Goal: Information Seeking & Learning: Learn about a topic

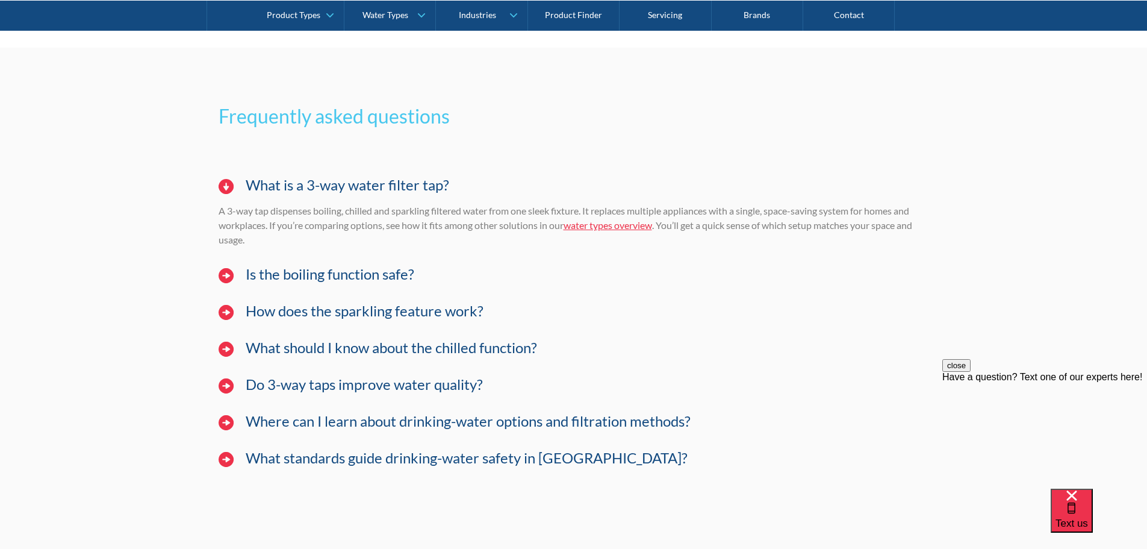
scroll to position [8124, 0]
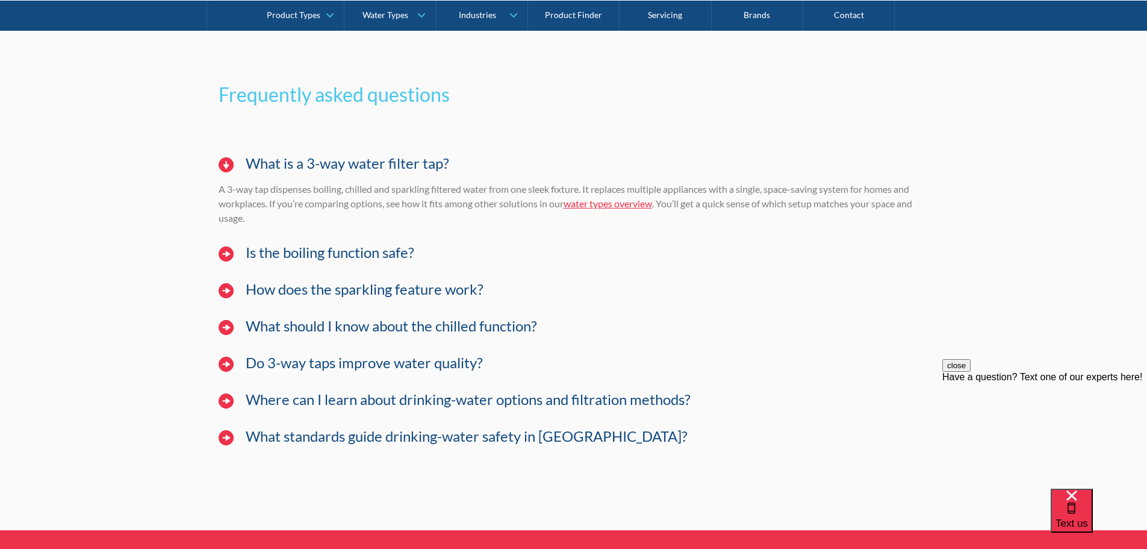
click at [357, 234] on div "A 3-way tap dispenses boiling, chilled and sparkling filtered water from one sl…" at bounding box center [574, 208] width 711 height 52
click at [356, 261] on h3 "Is the boiling function safe?" at bounding box center [330, 252] width 169 height 17
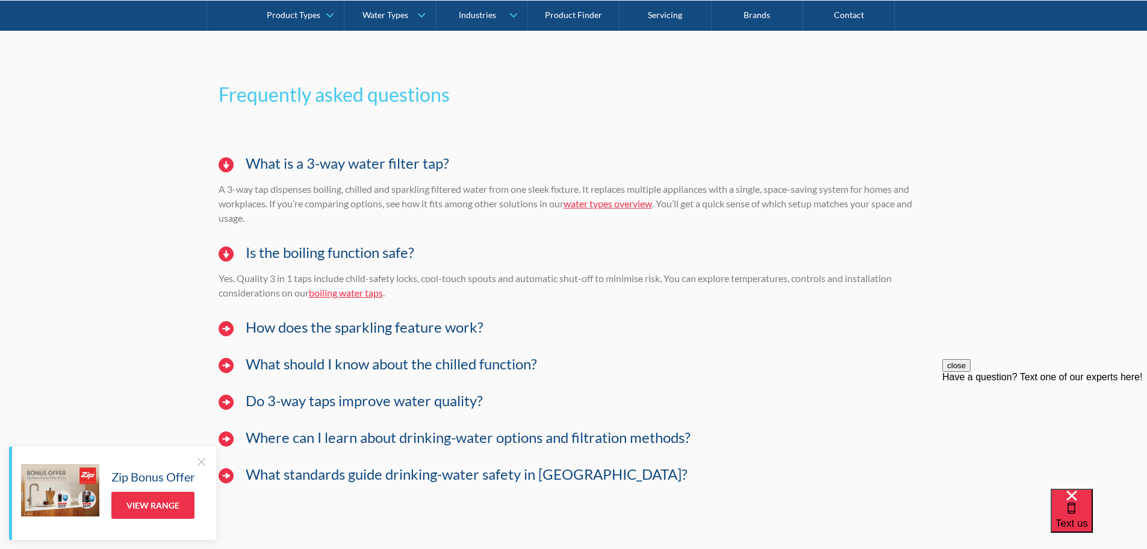
click at [440, 336] on h3 "How does the sparkling feature work?" at bounding box center [365, 327] width 238 height 17
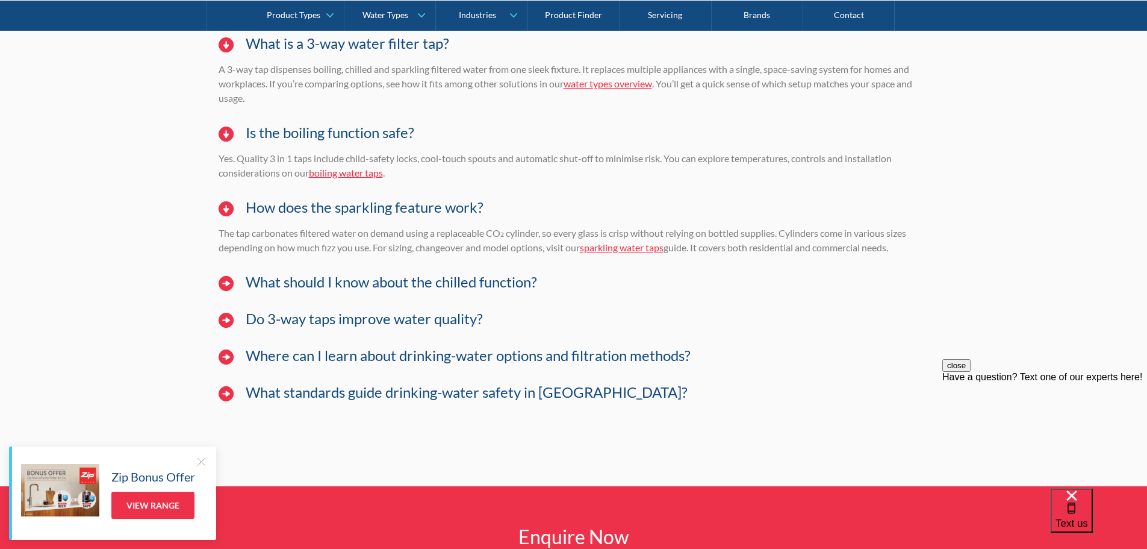
scroll to position [8244, 0]
click at [491, 290] on h3 "What should I know about the chilled function?" at bounding box center [391, 281] width 291 height 17
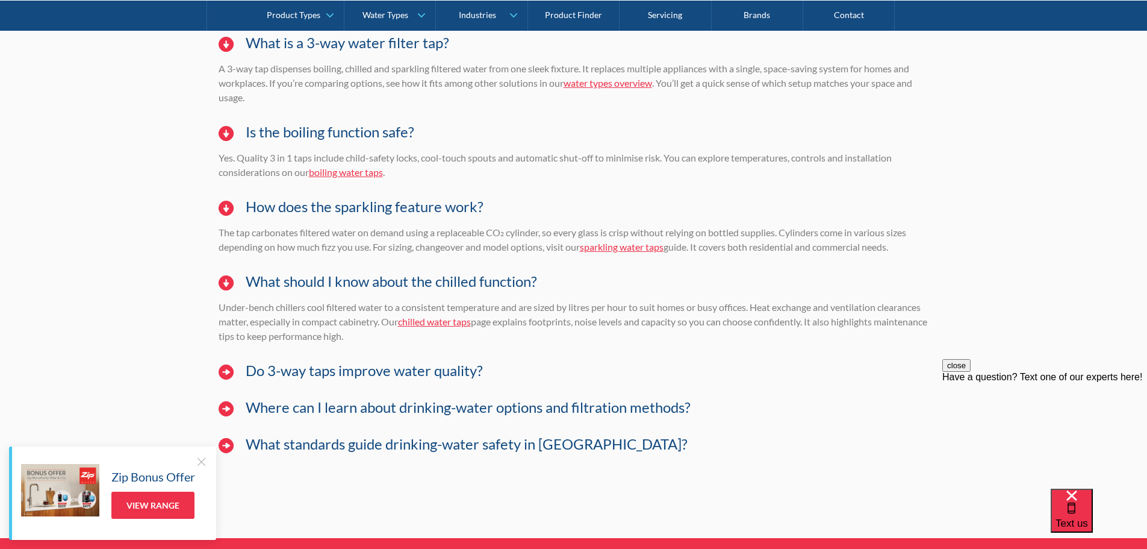
click at [448, 379] on h3 "Do 3-way taps improve water quality?" at bounding box center [364, 370] width 237 height 17
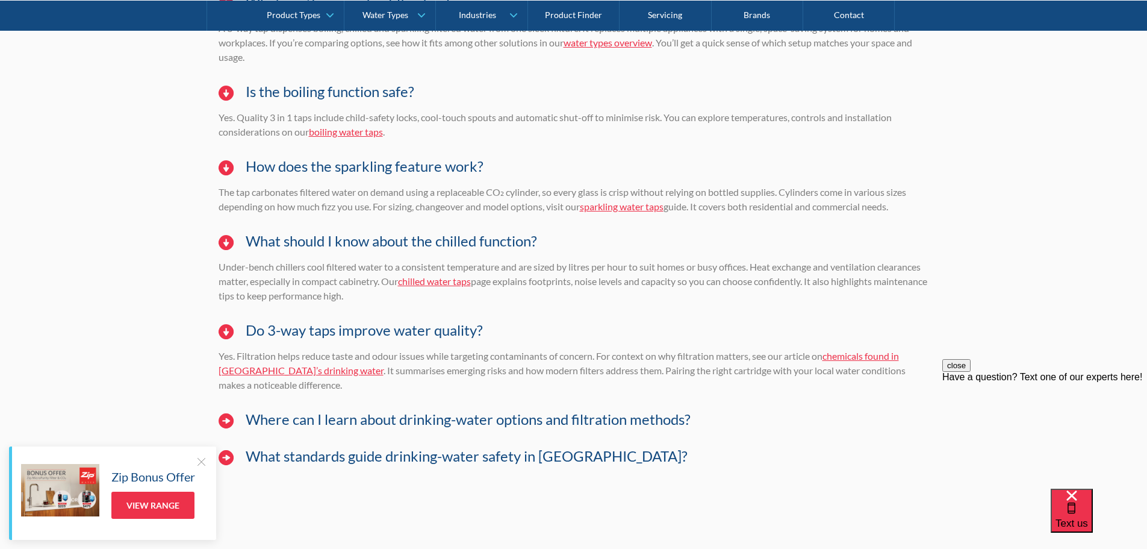
scroll to position [8304, 0]
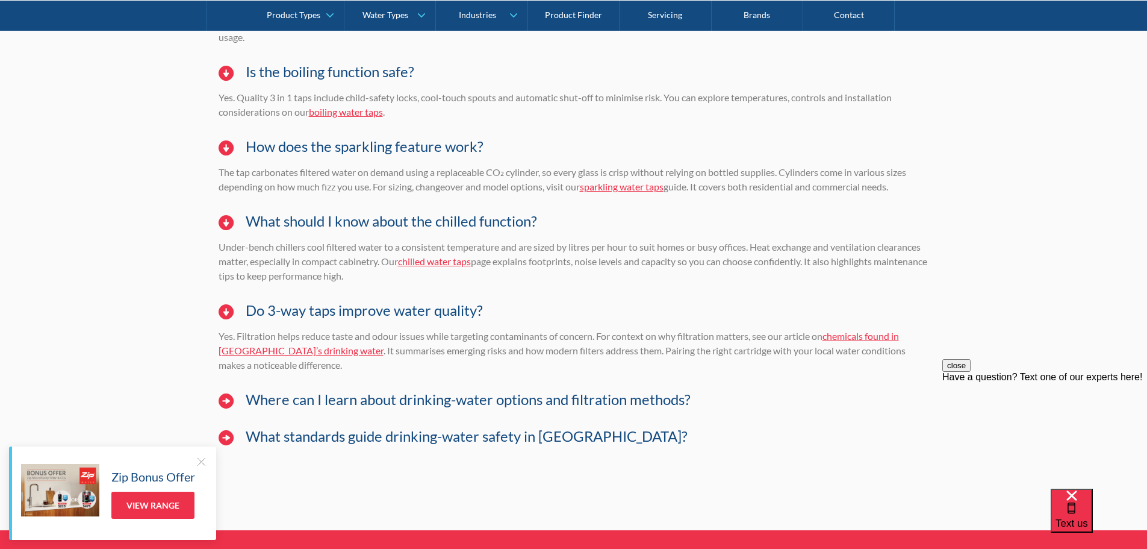
click at [482, 408] on h3 "Where can I learn about drinking-water options and filtration methods?" at bounding box center [468, 399] width 445 height 17
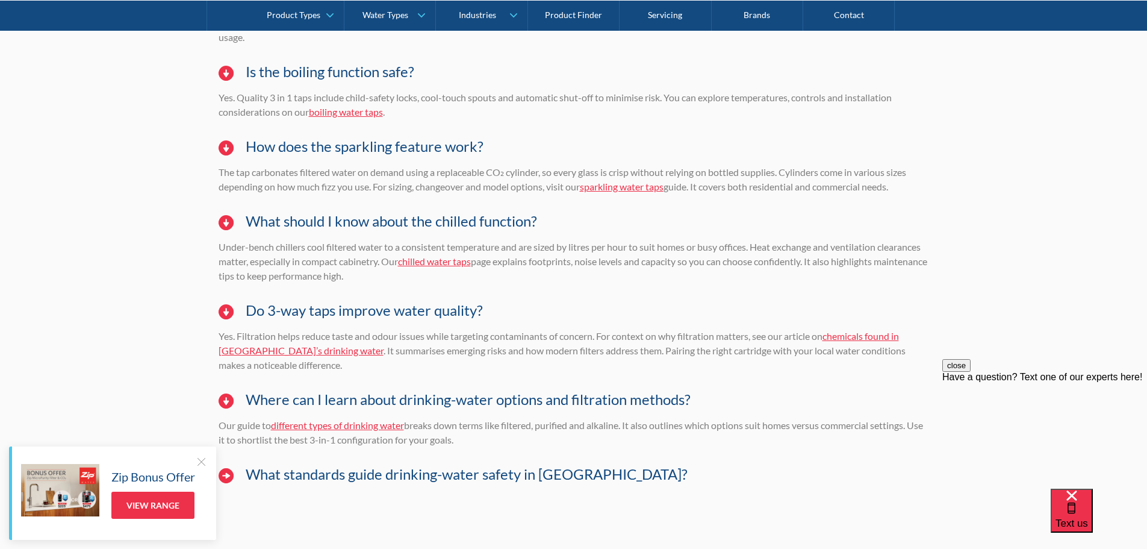
click at [532, 483] on h3 "What standards guide drinking-water safety in [GEOGRAPHIC_DATA]?" at bounding box center [467, 473] width 442 height 17
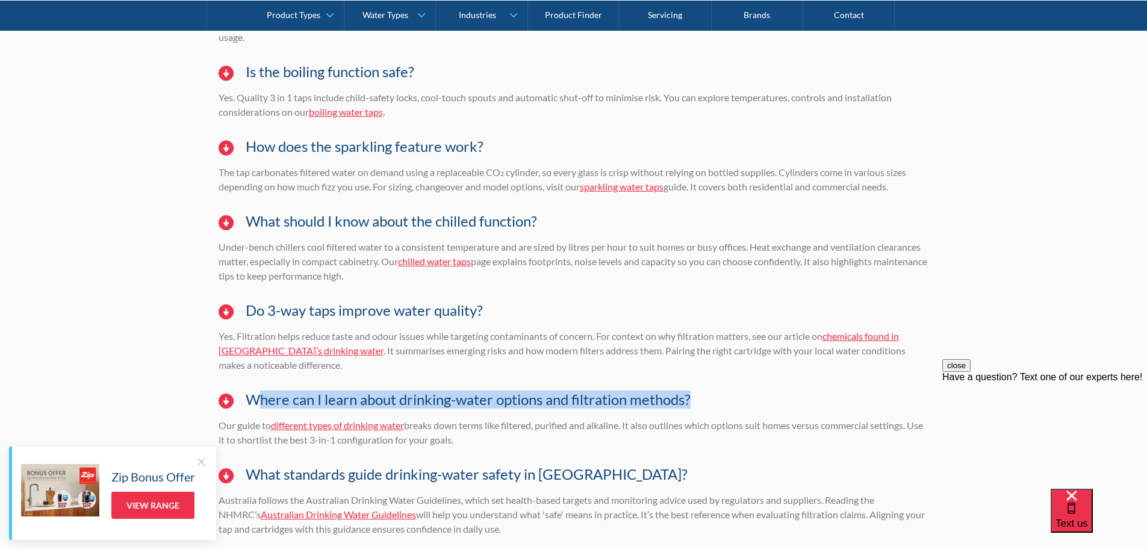
drag, startPoint x: 716, startPoint y: 428, endPoint x: 258, endPoint y: 427, distance: 458.3
click at [258, 409] on div "Where can I learn about drinking-water options and filtration methods?" at bounding box center [588, 399] width 696 height 19
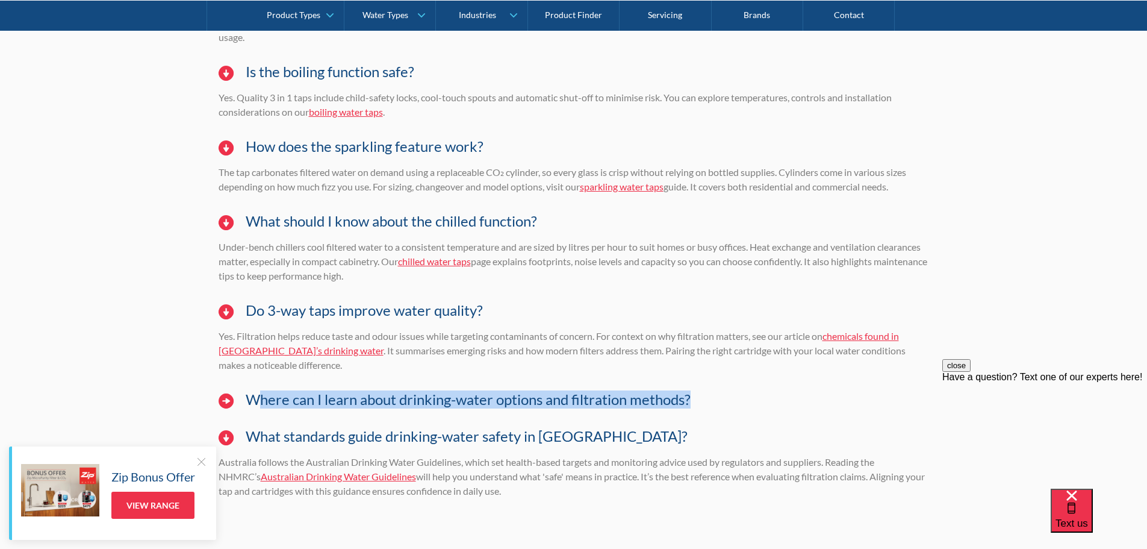
click at [484, 408] on h3 "Where can I learn about drinking-water options and filtration methods?" at bounding box center [468, 399] width 445 height 17
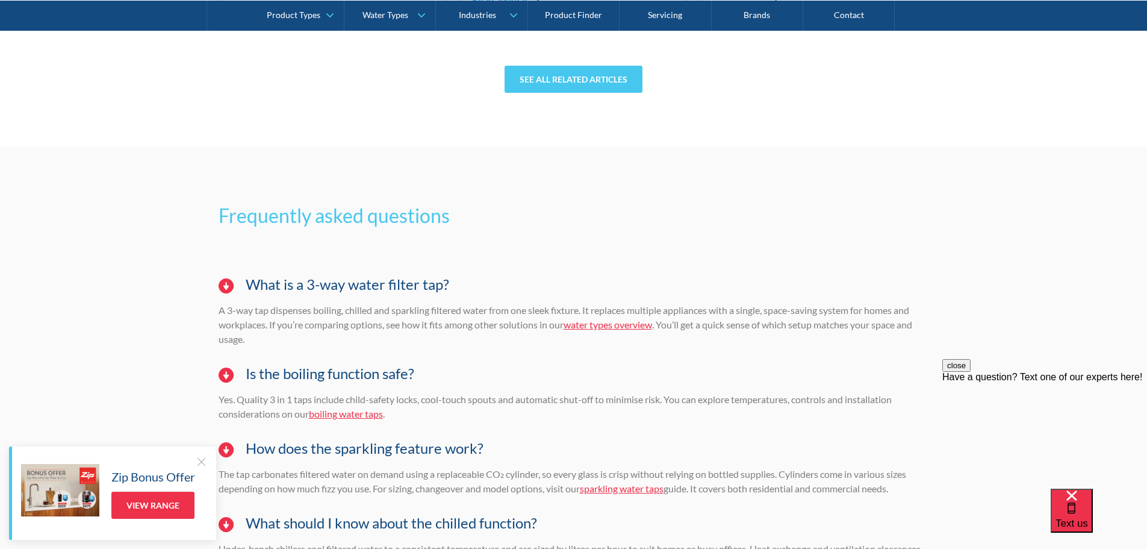
scroll to position [8003, 0]
